Goal: Transaction & Acquisition: Purchase product/service

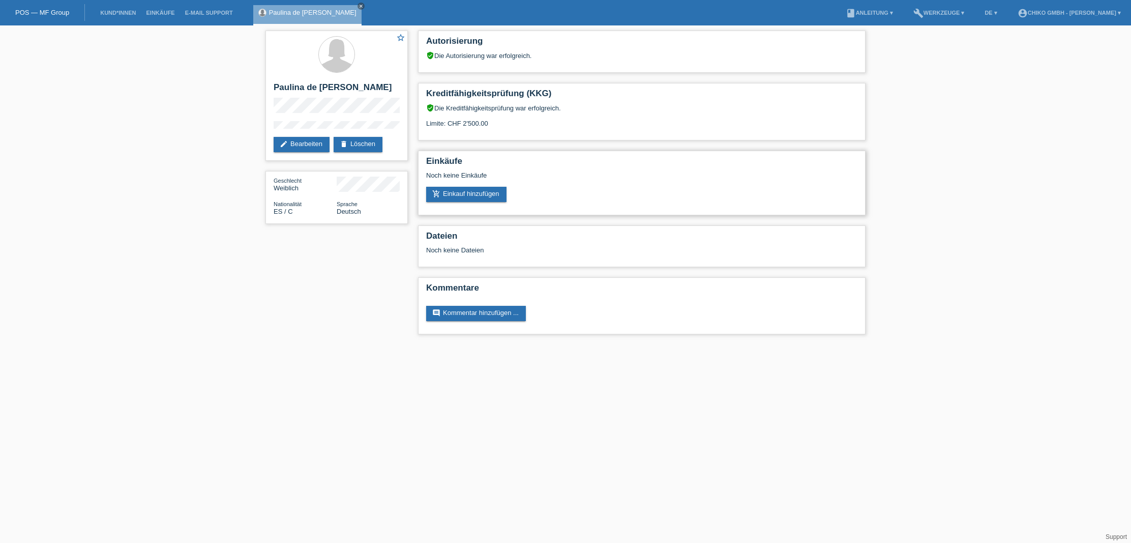
drag, startPoint x: 600, startPoint y: 203, endPoint x: 568, endPoint y: 200, distance: 32.2
click at [600, 202] on div "Einkäufe Noch keine Einkäufe add_shopping_cart Einkauf hinzufügen" at bounding box center [642, 183] width 448 height 65
click at [475, 196] on link "add_shopping_cart Einkauf hinzufügen" at bounding box center [466, 194] width 80 height 15
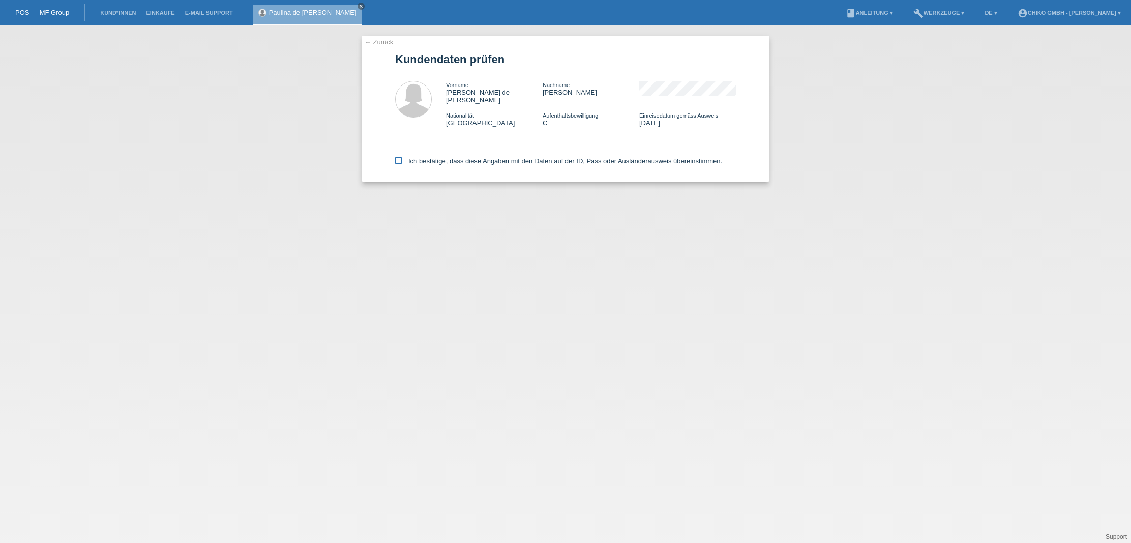
click at [466, 157] on label "Ich bestätige, dass diese Angaben mit den Daten auf der ID, Pass oder Ausländer…" at bounding box center [558, 161] width 327 height 8
click at [402, 157] on input "Ich bestätige, dass diese Angaben mit den Daten auf der ID, Pass oder Ausländer…" at bounding box center [398, 160] width 7 height 7
checkbox input "true"
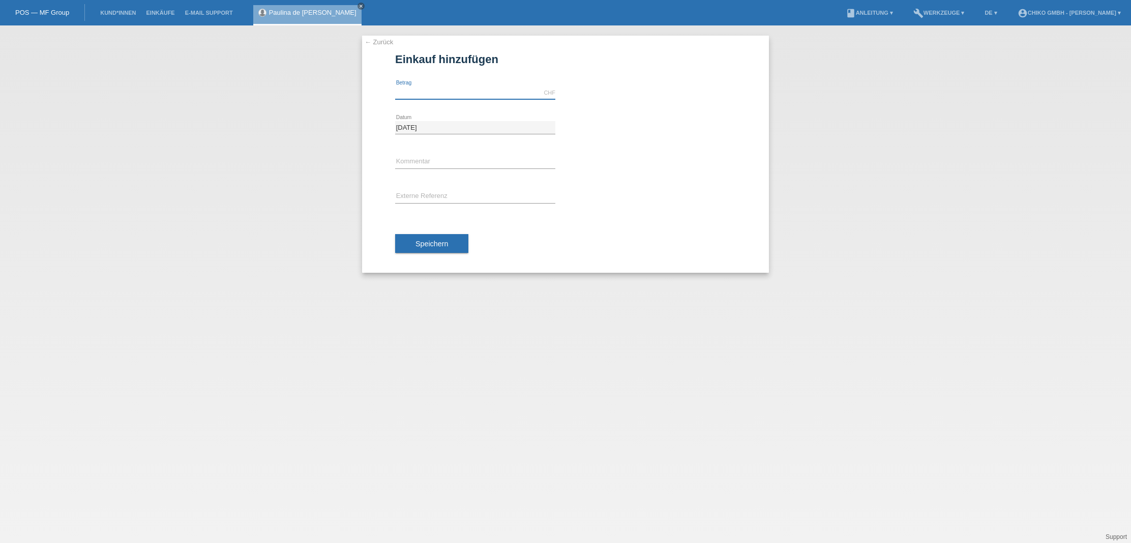
drag, startPoint x: 445, startPoint y: 94, endPoint x: 503, endPoint y: 102, distance: 58.6
click at [445, 94] on input "text" at bounding box center [475, 92] width 160 height 13
type input "1999.00"
click at [670, 214] on div "Speichern" at bounding box center [565, 243] width 341 height 59
click at [454, 247] on button "Speichern" at bounding box center [431, 243] width 73 height 19
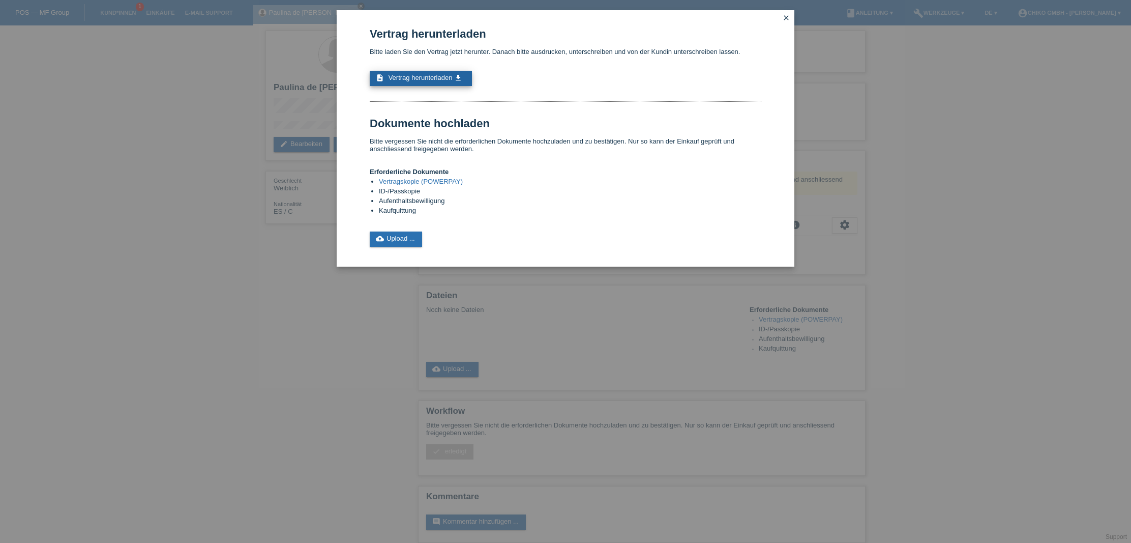
click at [416, 80] on span "Vertrag herunterladen" at bounding box center [421, 78] width 64 height 8
drag, startPoint x: 224, startPoint y: 285, endPoint x: 227, endPoint y: 281, distance: 5.4
click at [225, 283] on div "Vertrag herunterladen Bitte laden Sie den Vertrag jetzt herunter. Danach bitte …" at bounding box center [565, 271] width 1131 height 543
click at [788, 17] on icon "close" at bounding box center [786, 18] width 8 height 8
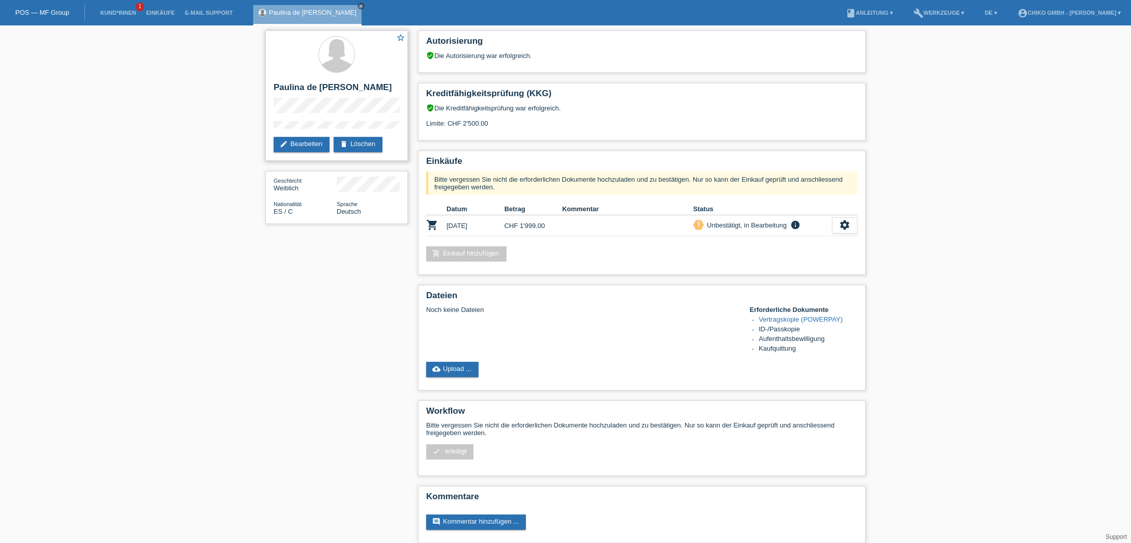
drag, startPoint x: 310, startPoint y: 98, endPoint x: 273, endPoint y: 89, distance: 38.9
click at [273, 89] on div "star_border [PERSON_NAME] edit Bearbeiten delete Löschen" at bounding box center [337, 96] width 142 height 130
copy h2 "Paulina de [PERSON_NAME]"
click at [324, 98] on h2 "Paulina de [PERSON_NAME]" at bounding box center [337, 89] width 126 height 15
drag, startPoint x: 305, startPoint y: 98, endPoint x: 274, endPoint y: 87, distance: 32.8
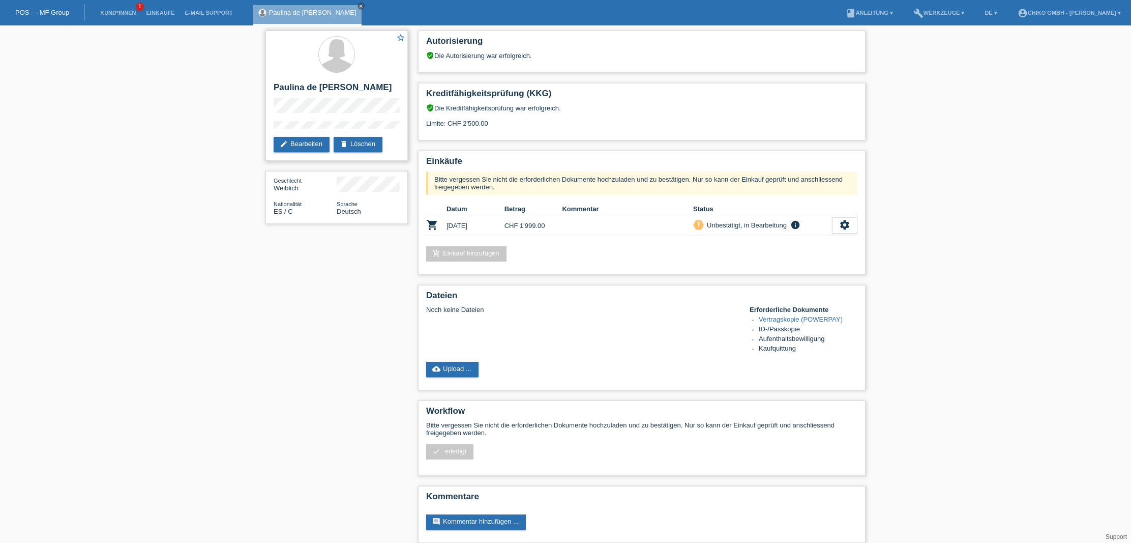
click at [274, 87] on h2 "Paulina de [PERSON_NAME]" at bounding box center [337, 89] width 126 height 15
copy h2 "Paulina de [PERSON_NAME]"
